Goal: Information Seeking & Learning: Learn about a topic

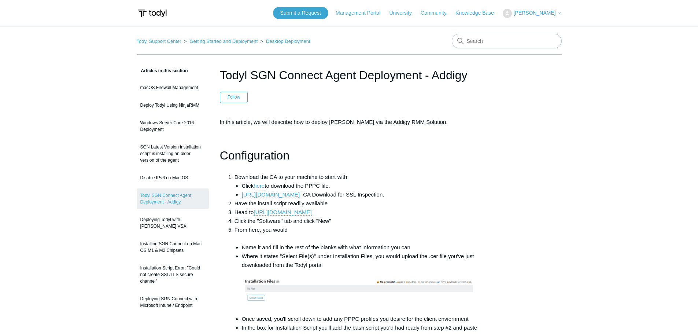
drag, startPoint x: 555, startPoint y: 94, endPoint x: 597, endPoint y: 47, distance: 63.6
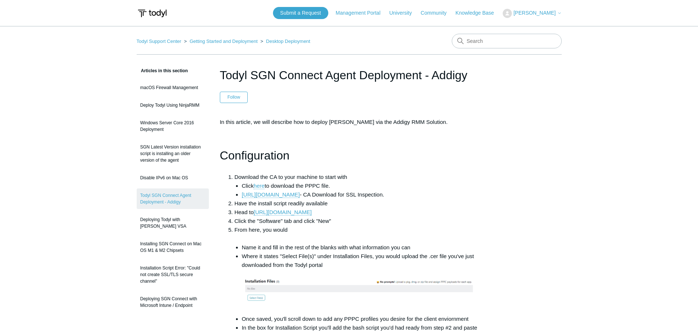
click at [150, 39] on link "Todyl Support Center" at bounding box center [159, 40] width 45 height 5
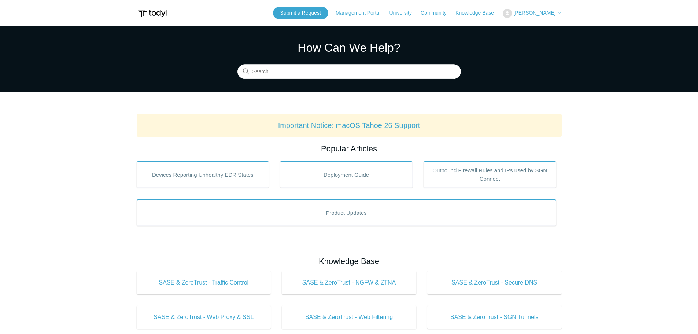
click at [347, 72] on input "Search" at bounding box center [349, 72] width 224 height 15
click at [337, 67] on input "Search" at bounding box center [349, 72] width 224 height 15
click at [298, 73] on input "Search" at bounding box center [349, 72] width 224 height 15
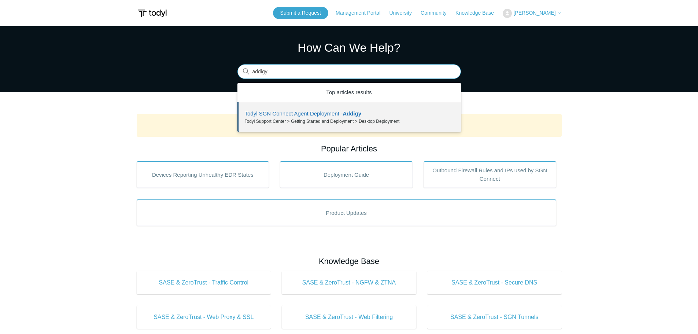
type input "addigy"
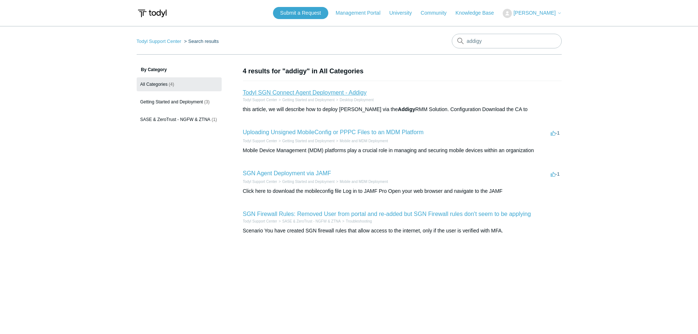
click at [298, 93] on link "Todyl SGN Connect Agent Deployment - Addigy" at bounding box center [305, 92] width 124 height 6
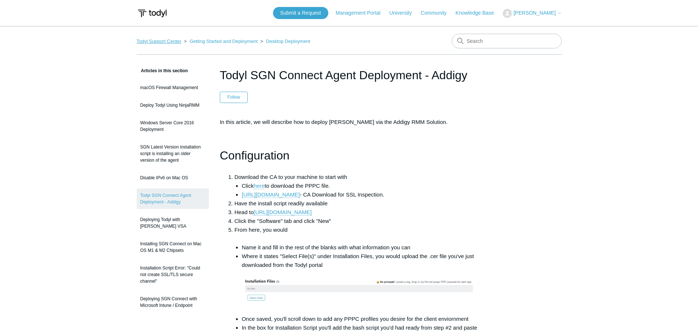
click at [155, 41] on link "Todyl Support Center" at bounding box center [159, 40] width 45 height 5
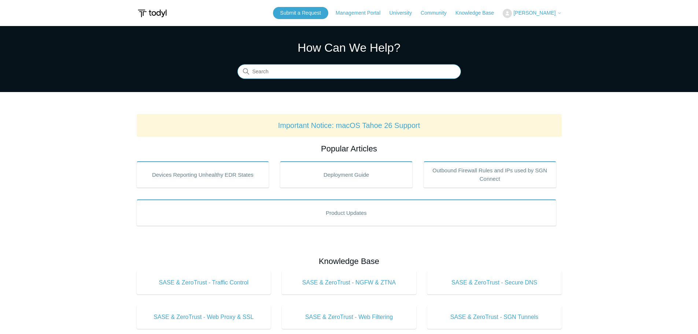
click at [284, 75] on input "Search" at bounding box center [349, 72] width 224 height 15
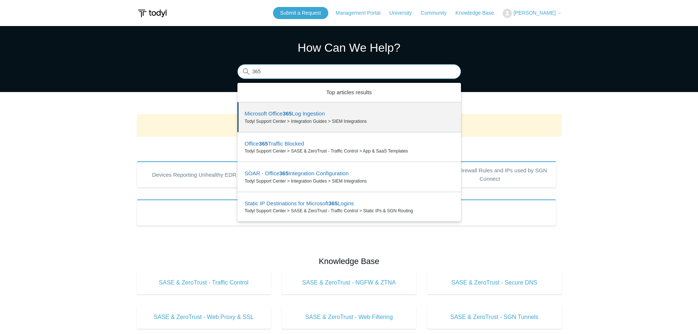
type input "365"
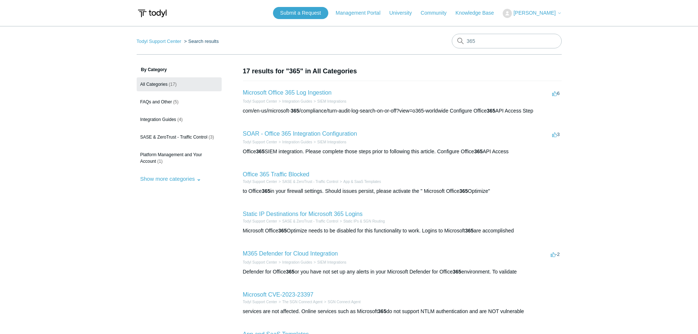
click at [568, 85] on main "Todyl Support Center Search results 365 By Category All Categories (17) FAQs an…" at bounding box center [349, 267] width 698 height 483
click at [292, 94] on link "Microsoft Office 365 Log Ingestion" at bounding box center [287, 92] width 89 height 6
